Goal: Task Accomplishment & Management: Manage account settings

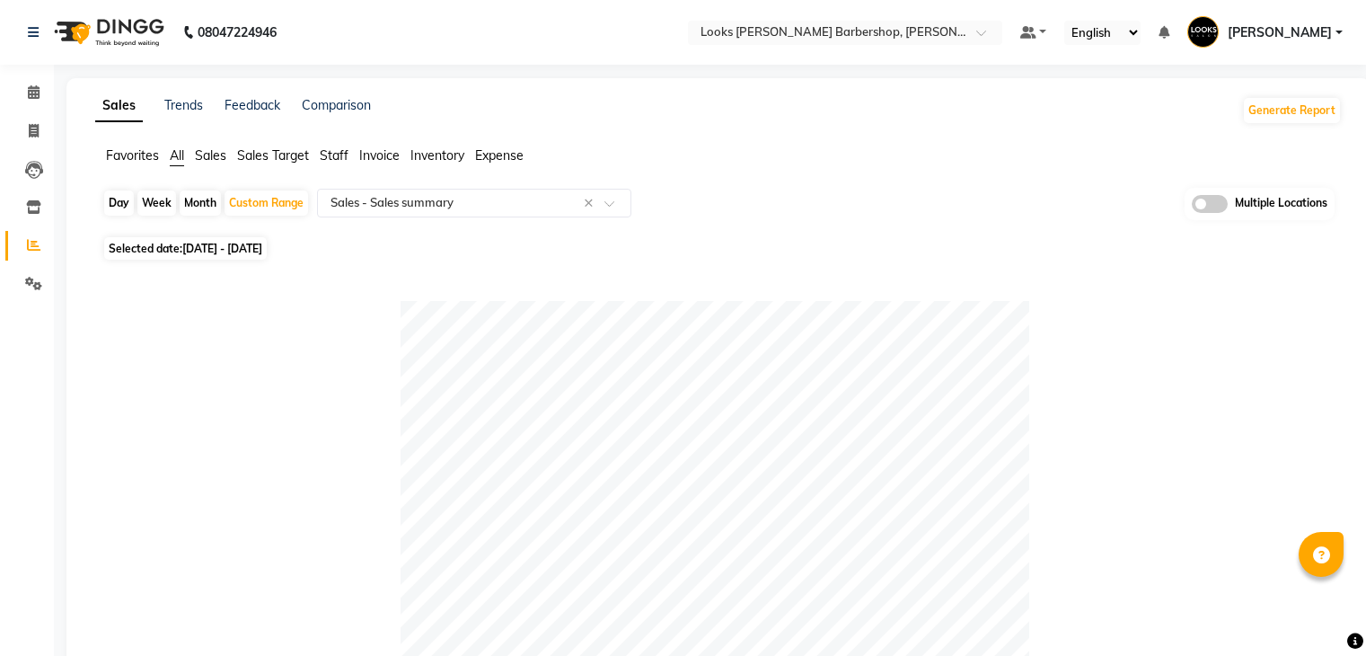
select select "full_report"
select select "pdf"
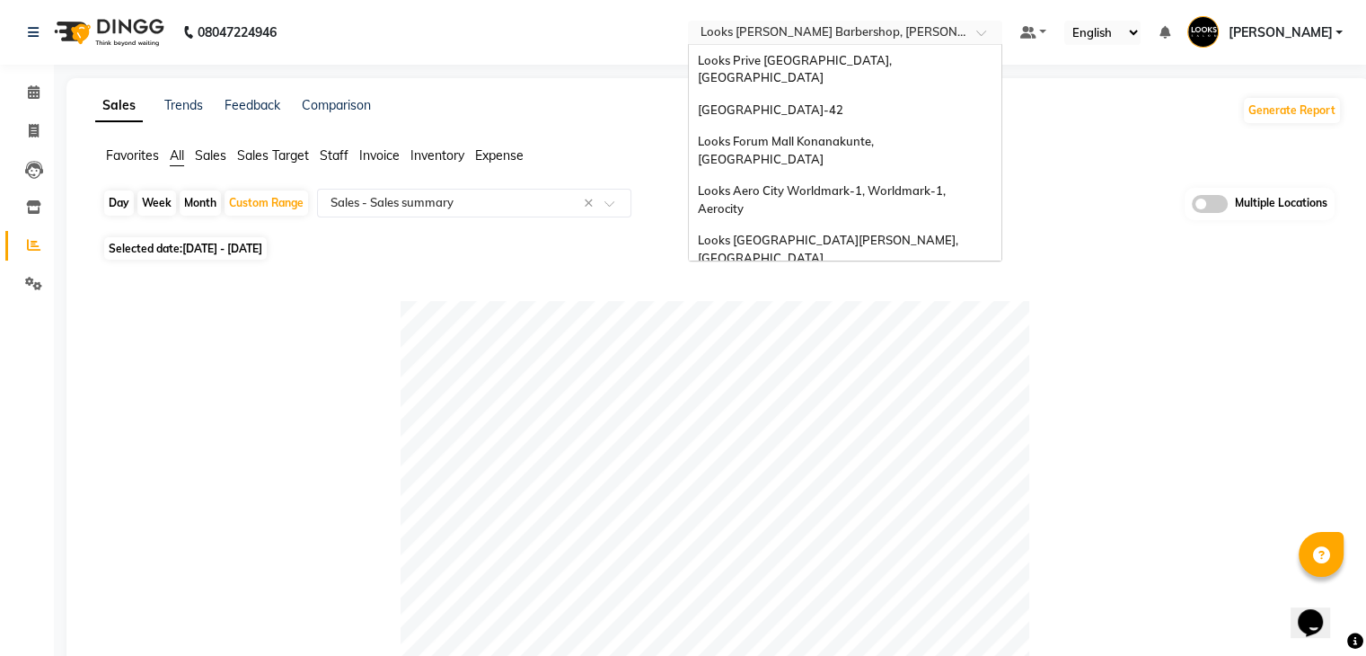
click at [889, 32] on input "text" at bounding box center [827, 34] width 260 height 18
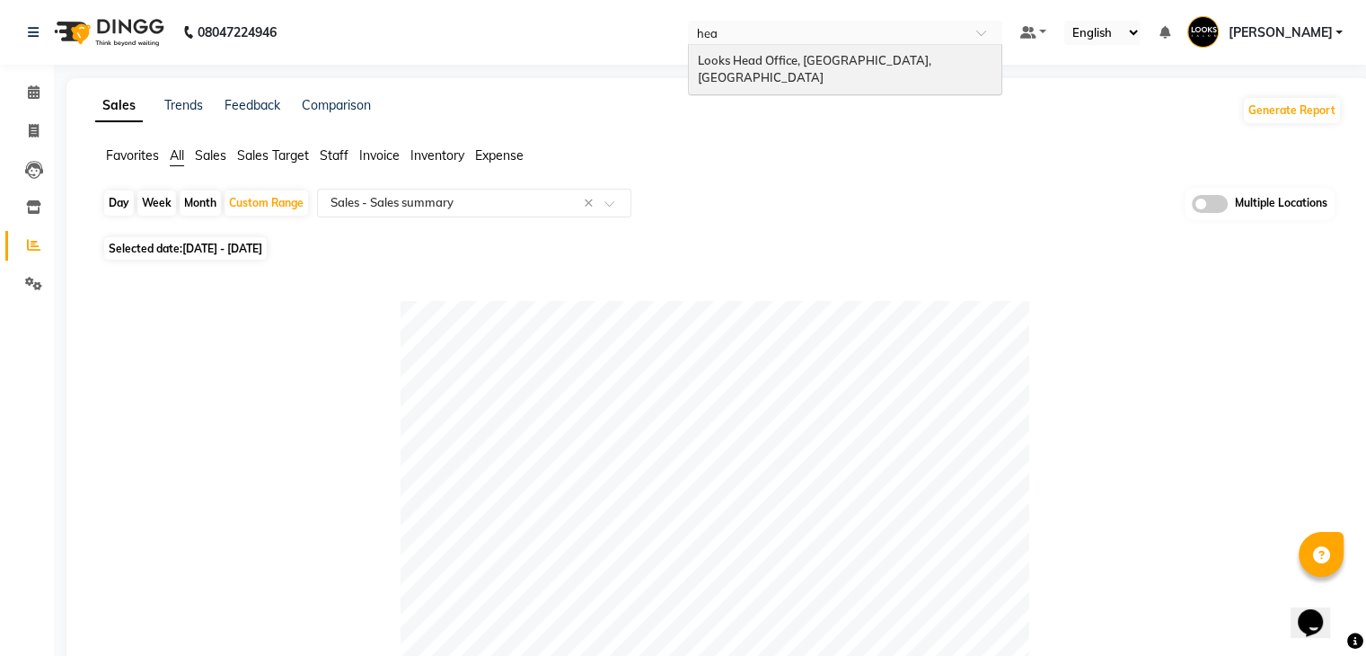
type input "head"
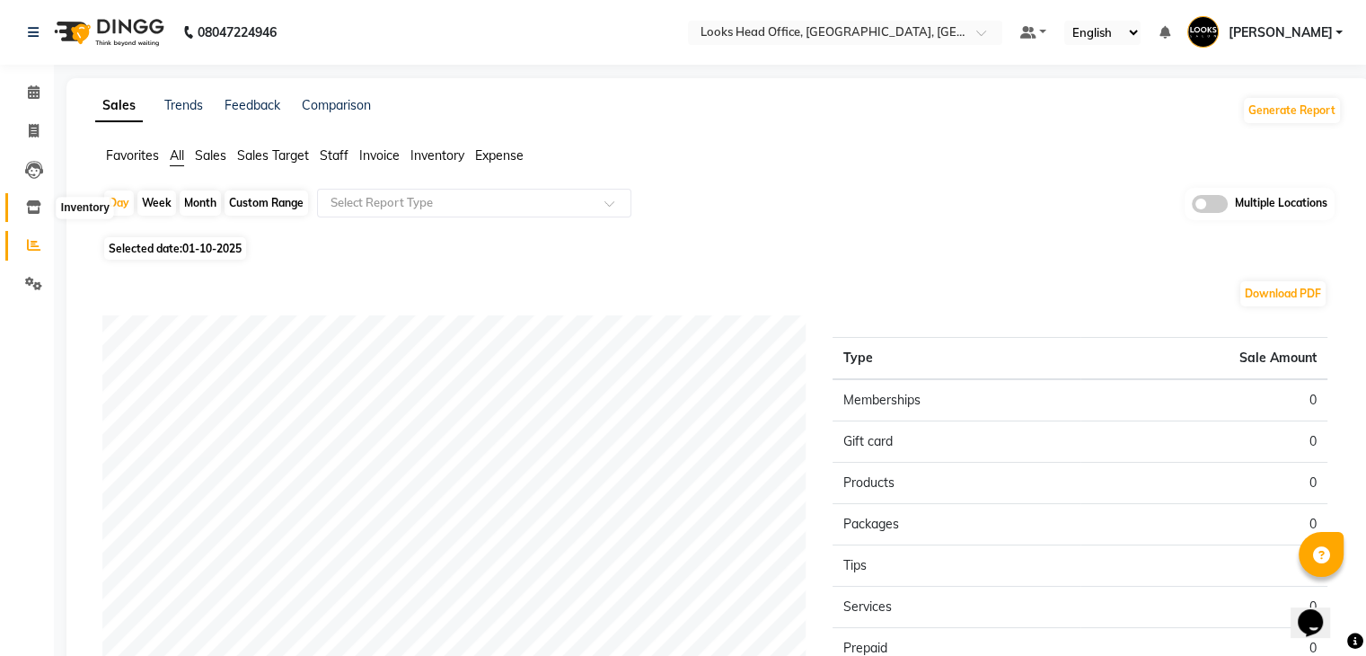
click at [32, 207] on icon at bounding box center [33, 206] width 15 height 13
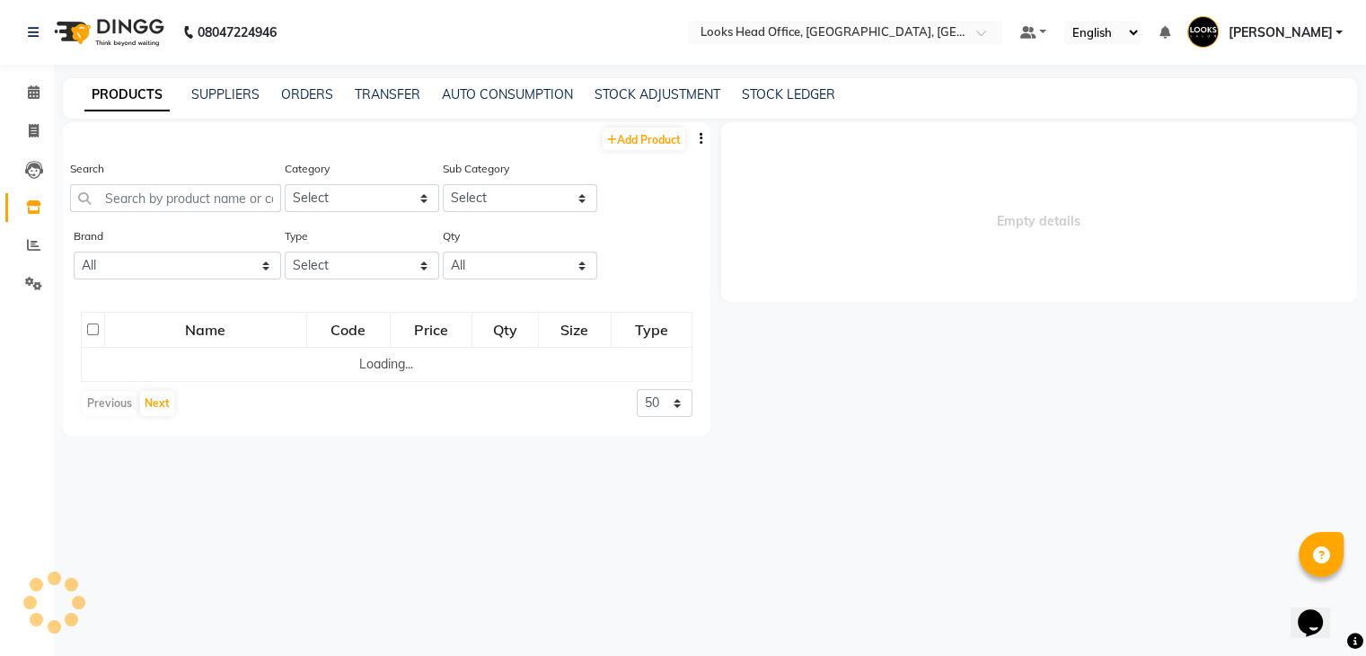
select select
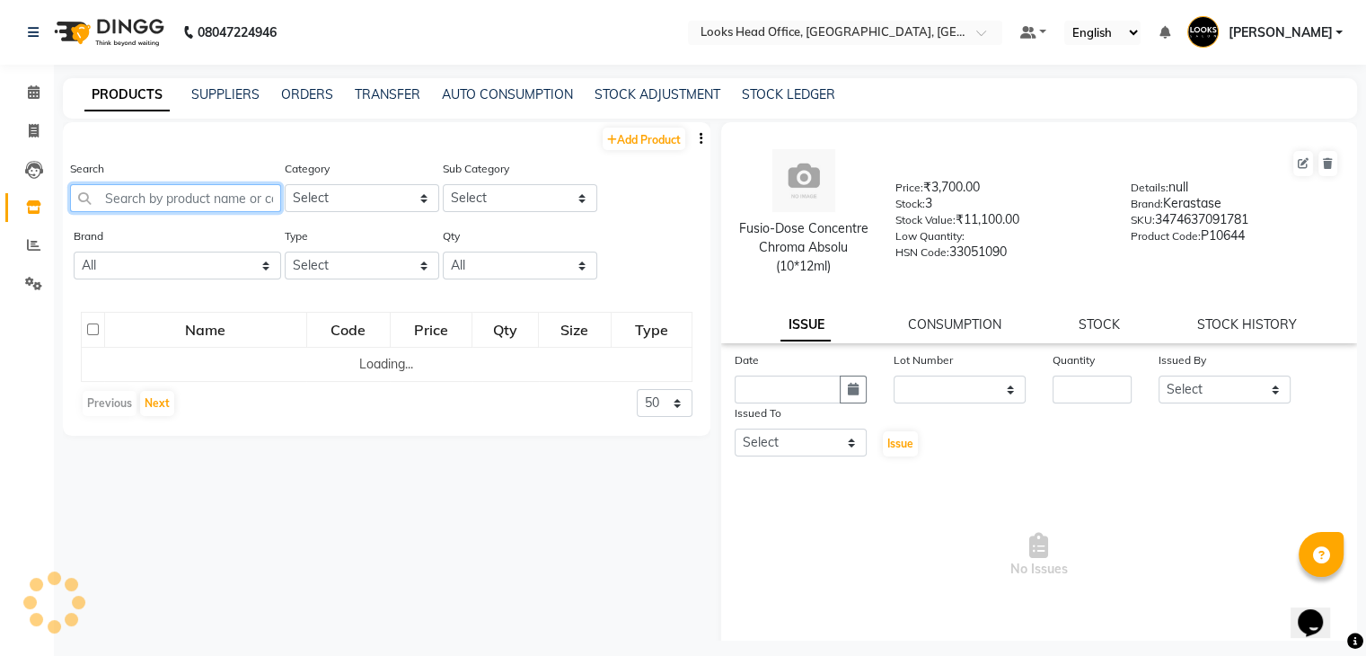
click at [169, 202] on input "text" at bounding box center [175, 198] width 211 height 28
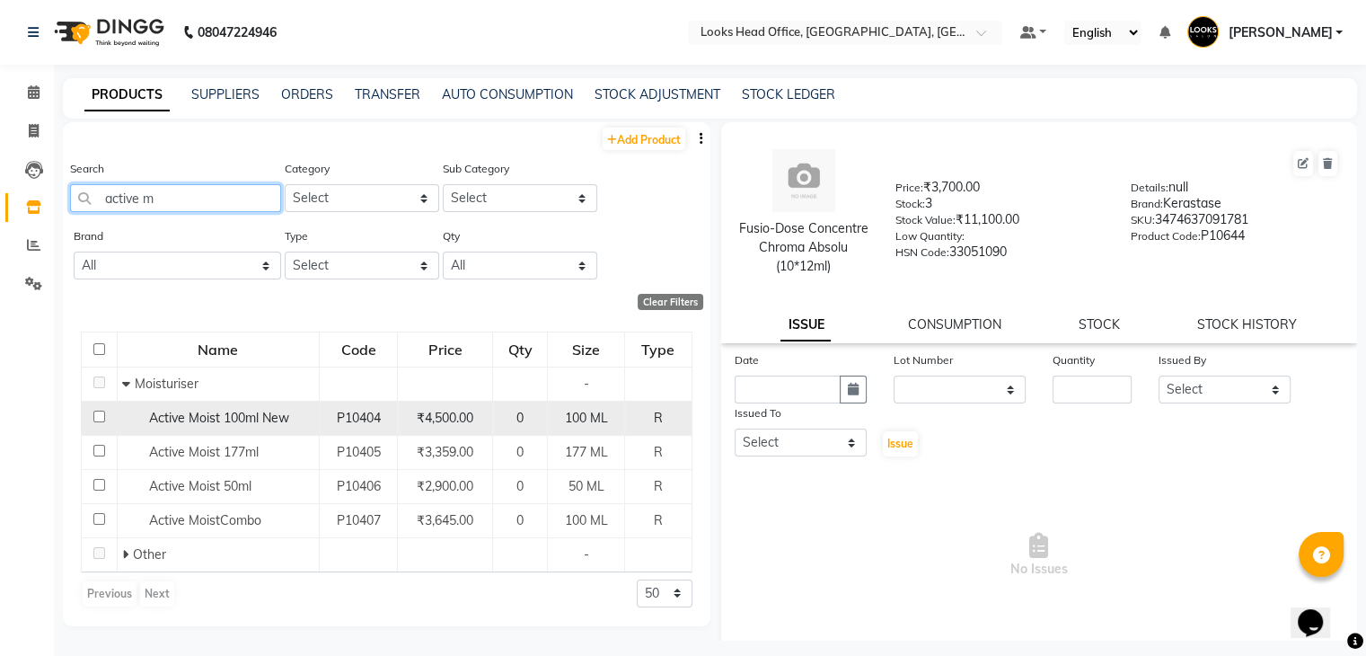
type input "active m"
click at [98, 415] on input "checkbox" at bounding box center [99, 416] width 12 height 12
checkbox input "true"
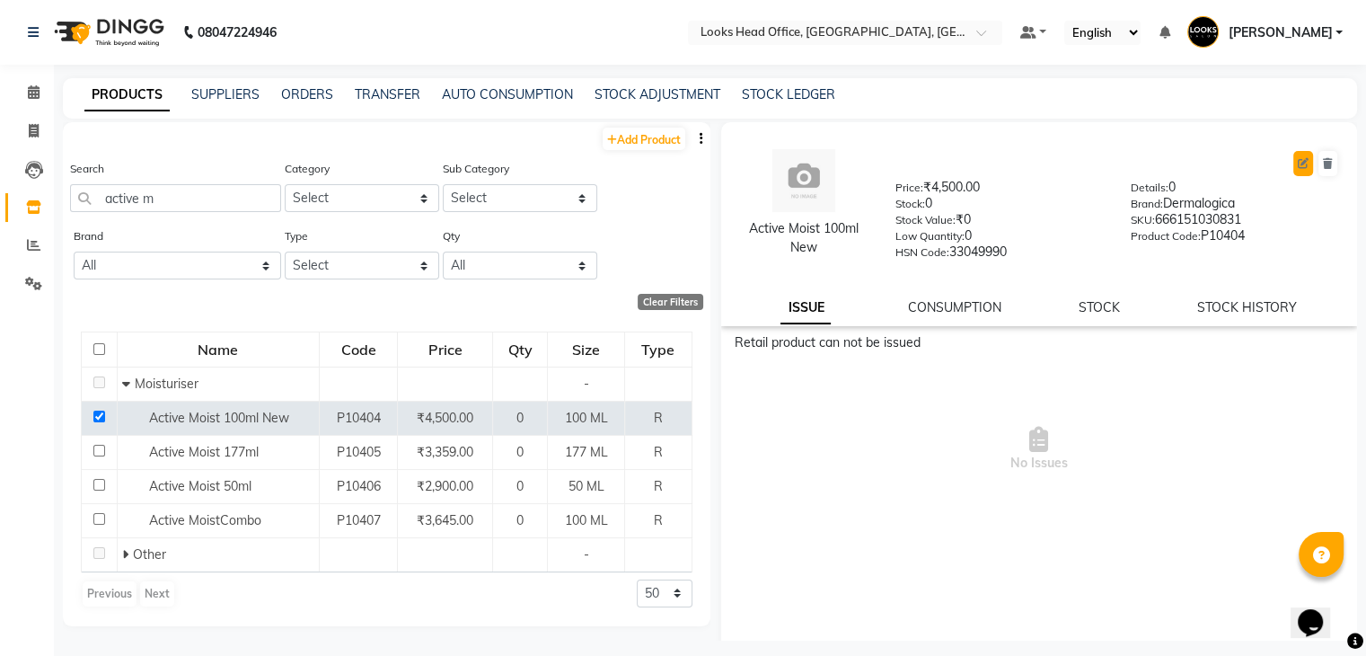
click at [1298, 159] on icon at bounding box center [1303, 163] width 11 height 11
select select "R"
select select "534211250"
select select "true"
select select "1617"
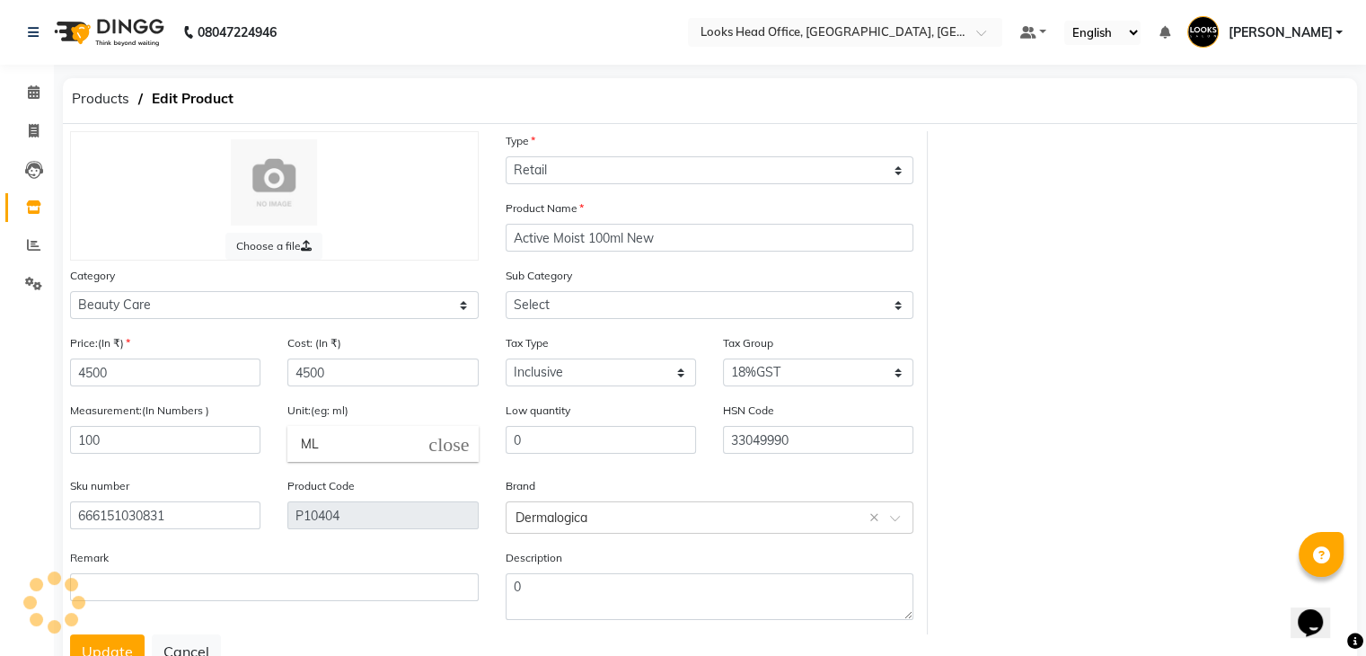
select select "5342112504"
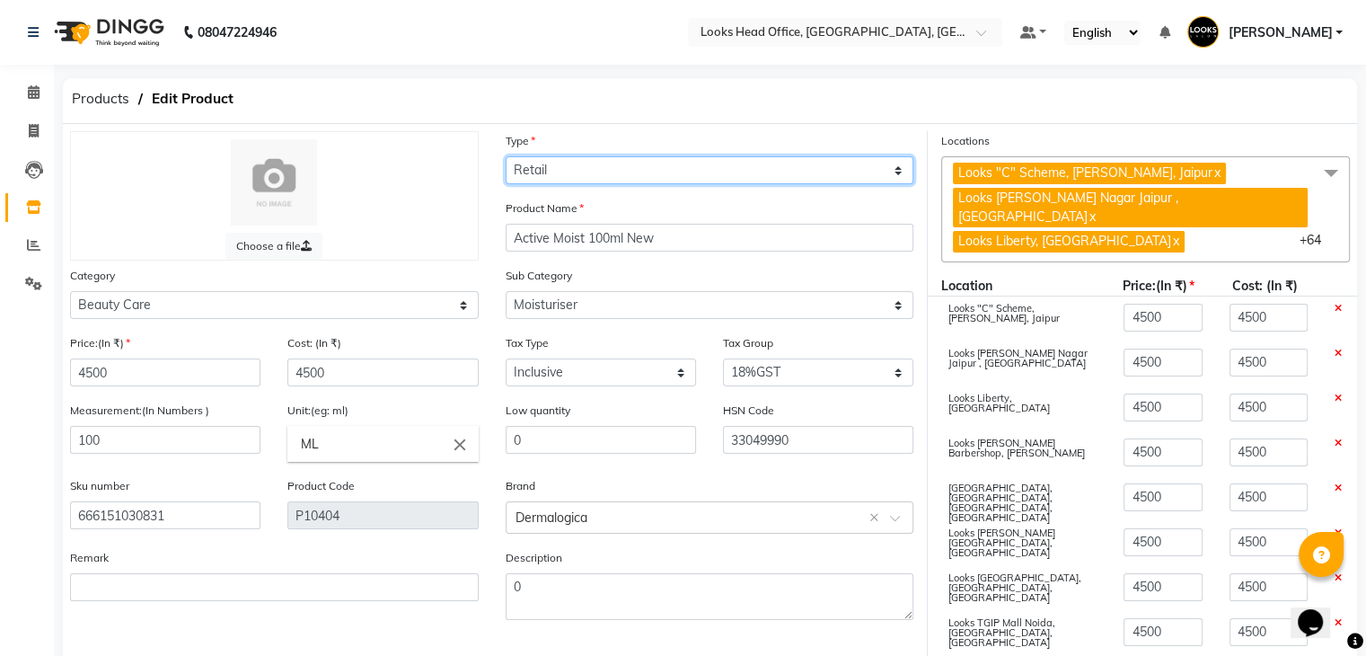
click at [745, 174] on select "Select Type Both Retail Consumable" at bounding box center [710, 170] width 409 height 28
select select "B"
click at [506, 157] on select "Select Type Both Retail Consumable" at bounding box center [710, 170] width 409 height 28
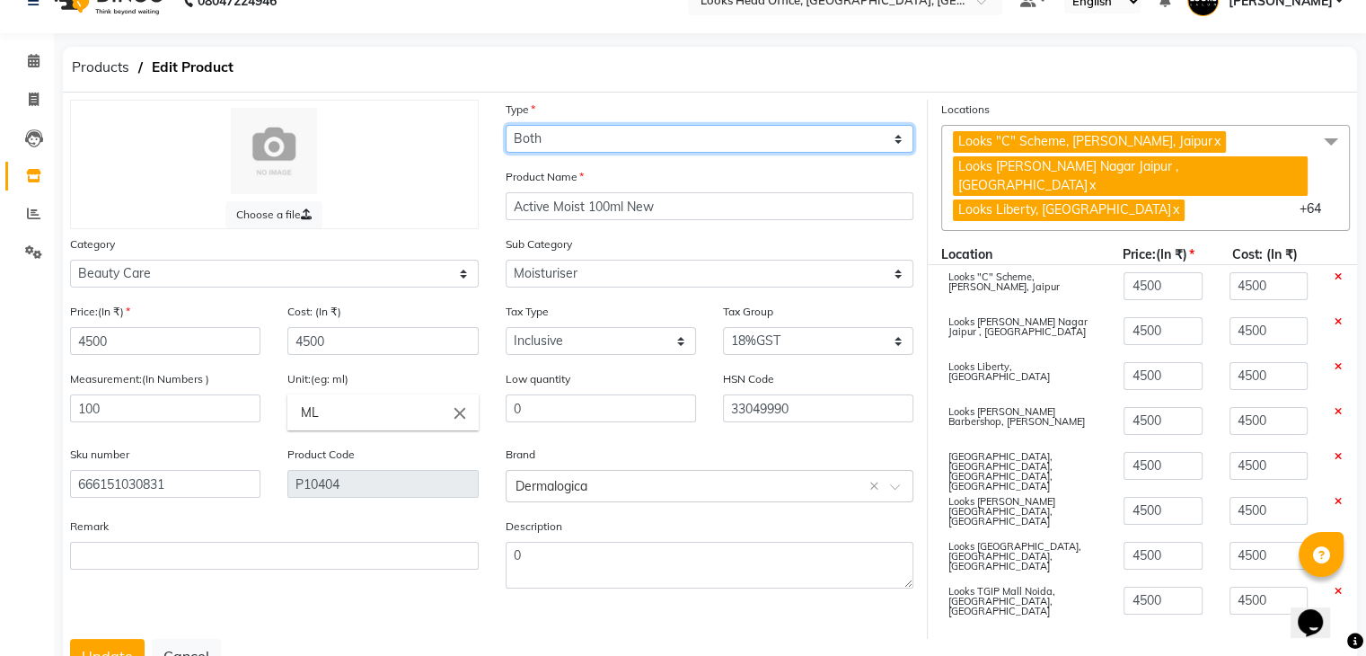
scroll to position [80, 0]
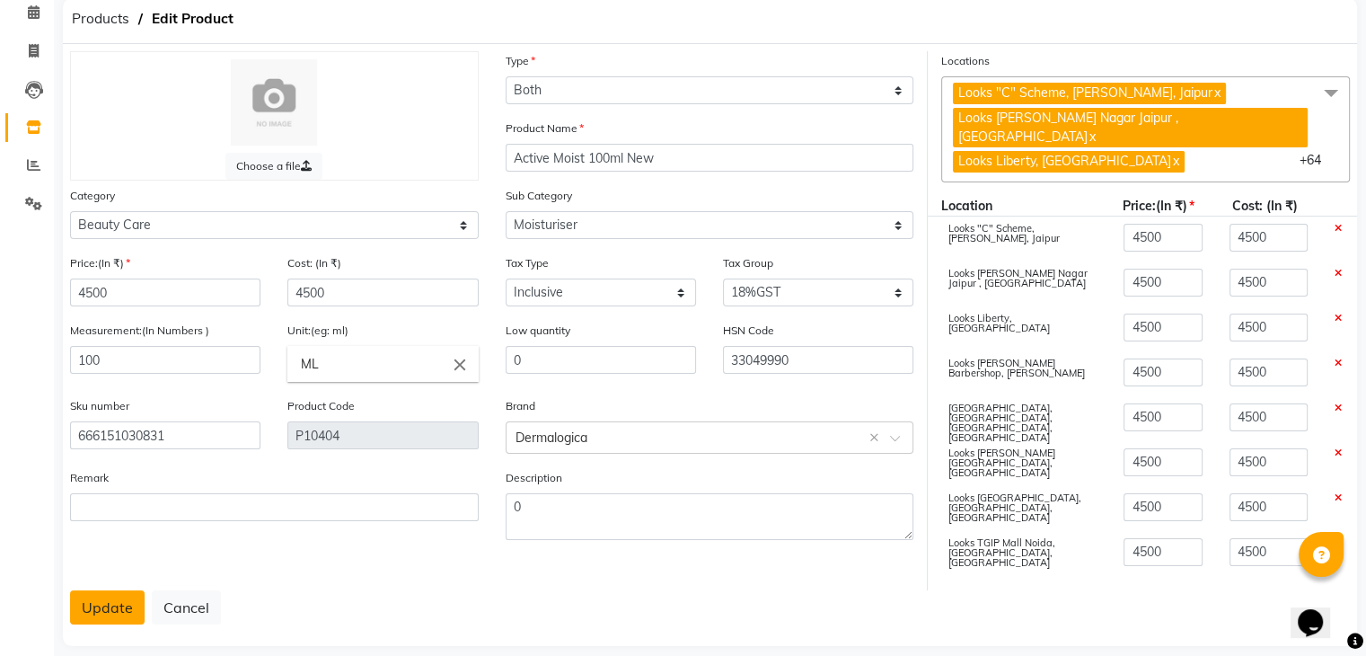
click at [122, 594] on button "Update" at bounding box center [107, 607] width 75 height 34
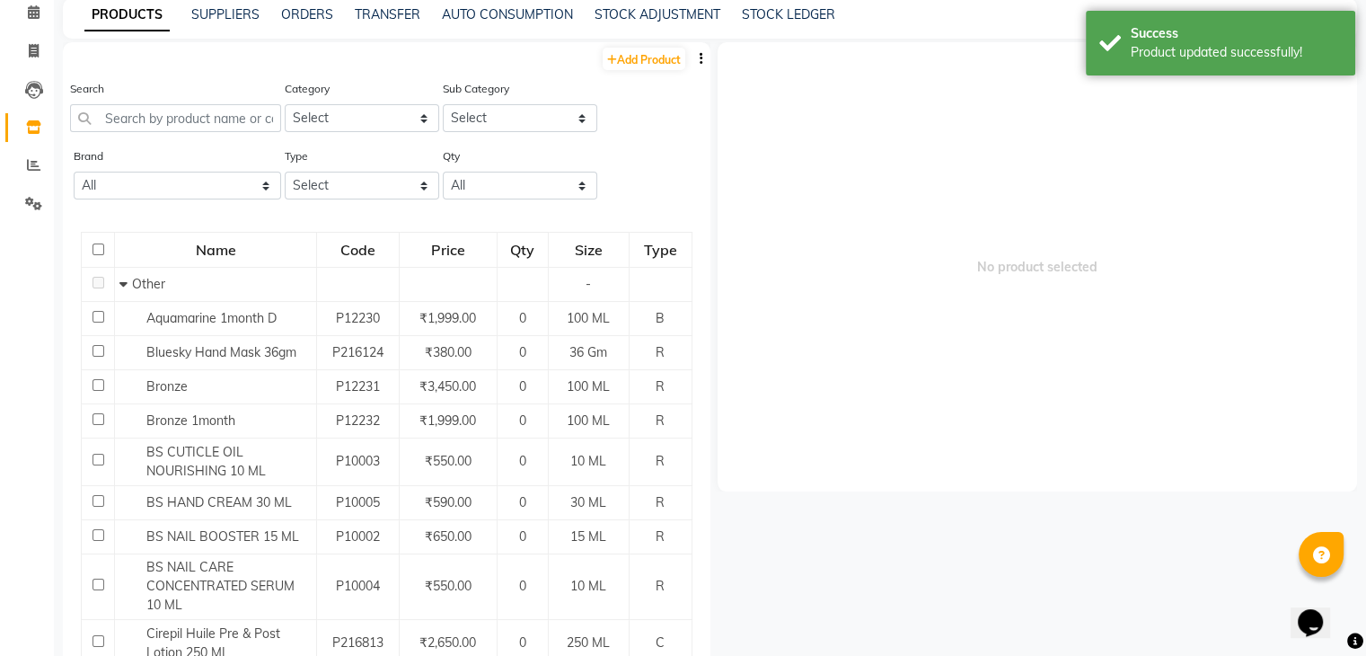
scroll to position [12, 0]
